Goal: Information Seeking & Learning: Learn about a topic

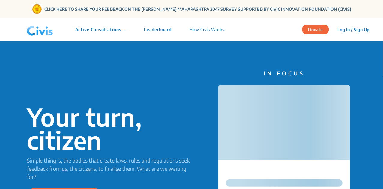
click at [99, 32] on p "Active Consultations" at bounding box center [100, 29] width 51 height 6
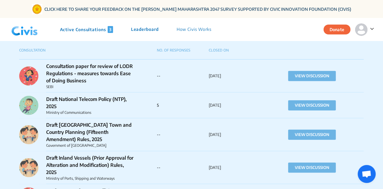
scroll to position [247, 0]
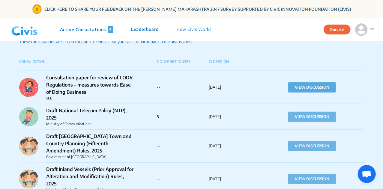
click at [292, 92] on button "VIEW DISCUSSION" at bounding box center [312, 87] width 48 height 10
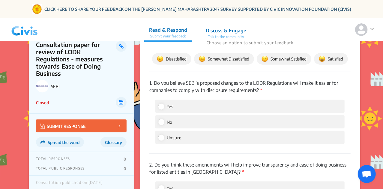
scroll to position [316, 0]
drag, startPoint x: 156, startPoint y: 73, endPoint x: 279, endPoint y: 81, distance: 123.7
click at [279, 81] on p "1. Do you believe SEBI’s proposed changes to the LODR Regulations will make it …" at bounding box center [249, 87] width 201 height 14
copy p "Do you believe SEBI’s proposed changes to the LODR Regulations will make it eas…"
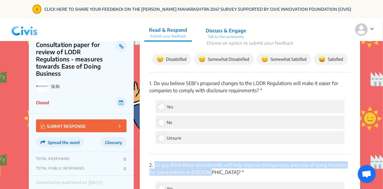
drag, startPoint x: 155, startPoint y: 157, endPoint x: 203, endPoint y: 164, distance: 48.4
click at [203, 164] on p "2. Do you think these amendments will help improve transparency and ease of doi…" at bounding box center [249, 169] width 201 height 14
copy p "Do you think these amendments will help improve transparency and ease of doing …"
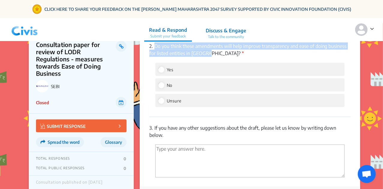
scroll to position [451, 0]
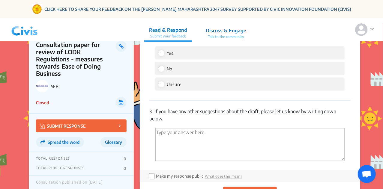
drag, startPoint x: 155, startPoint y: 102, endPoint x: 164, endPoint y: 112, distance: 12.7
click at [164, 112] on p "3. If you have any other suggestions about the draft, please let us know by wri…" at bounding box center [249, 115] width 201 height 14
copy p "If you have any other suggestions about the draft, please let us know by writin…"
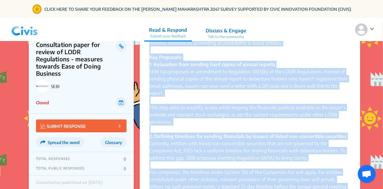
scroll to position [129, 0]
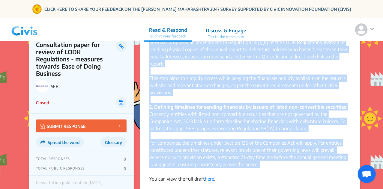
drag, startPoint x: 147, startPoint y: 71, endPoint x: 288, endPoint y: 162, distance: 167.4
click at [288, 162] on div "Summary (1 min) × English Securities Exchange Board of India (SEBI) has release…" at bounding box center [250, 58] width 220 height 281
copy div "Loremipsum Dolorsit Ametc ad Elits (DOEI) tem incididu utl etdoloremagn aliqu e…"
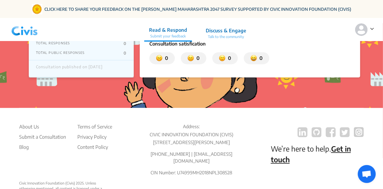
scroll to position [683, 0]
